Goal: Task Accomplishment & Management: Use online tool/utility

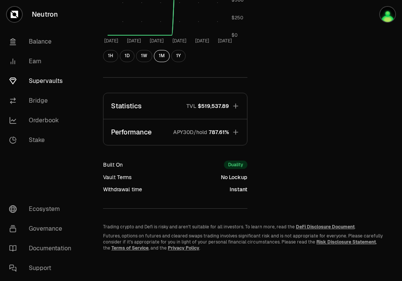
scroll to position [265, 0]
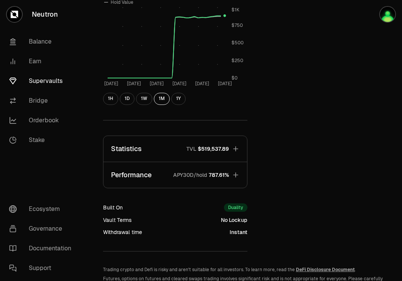
click at [215, 144] on button "Statistics TVL $519,537.89" at bounding box center [176, 149] width 144 height 26
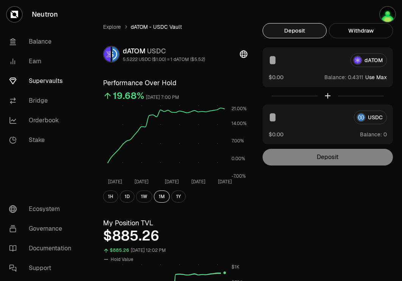
scroll to position [0, 0]
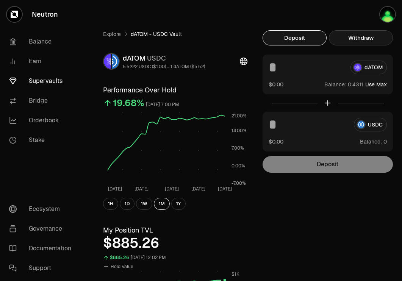
click at [351, 37] on button "Withdraw" at bounding box center [361, 37] width 64 height 15
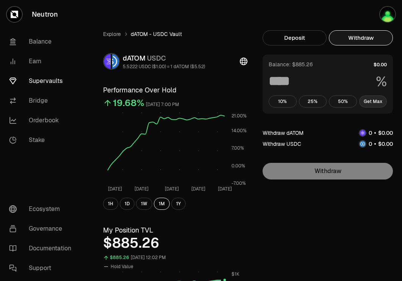
click at [371, 99] on button "Get Max" at bounding box center [374, 102] width 28 height 12
type input "***"
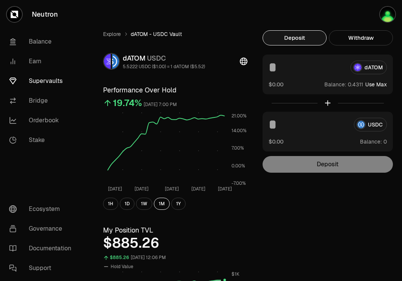
click at [33, 9] on link "Neutron" at bounding box center [42, 14] width 85 height 29
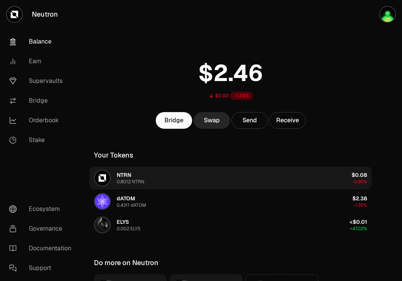
scroll to position [84, 0]
